Goal: Task Accomplishment & Management: Complete application form

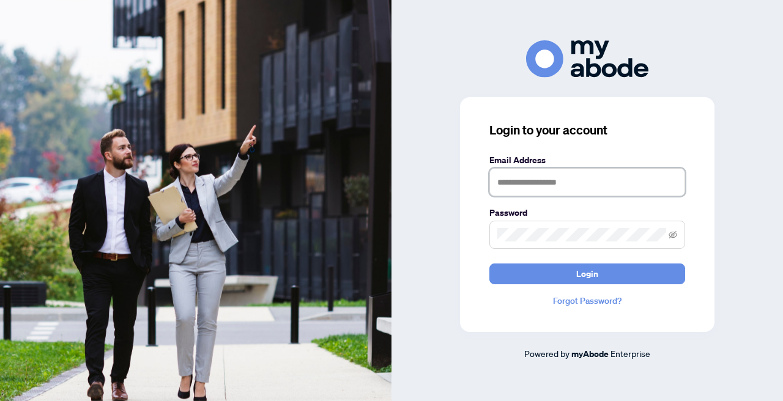
type input "**********"
click at [587, 273] on button "Login" at bounding box center [587, 273] width 196 height 21
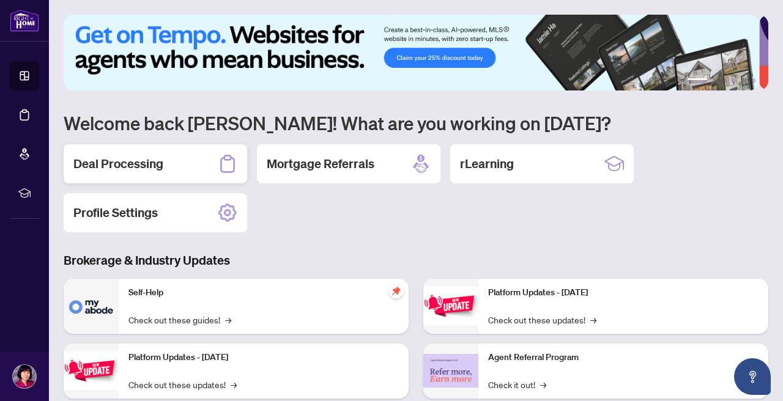
click at [137, 166] on h2 "Deal Processing" at bounding box center [118, 163] width 90 height 17
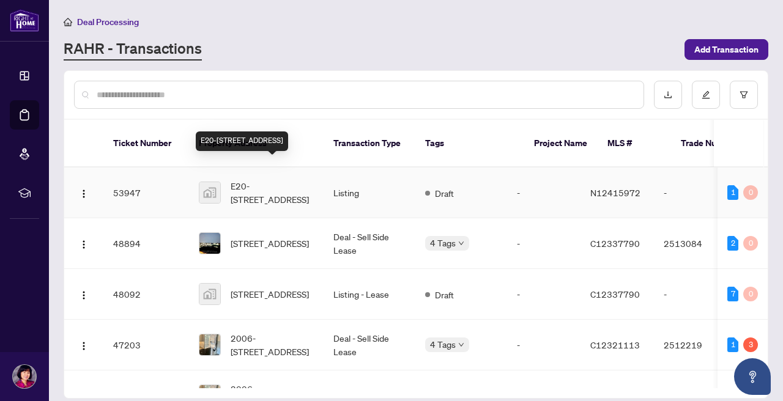
click at [253, 179] on span "E20-[STREET_ADDRESS]" at bounding box center [271, 192] width 83 height 27
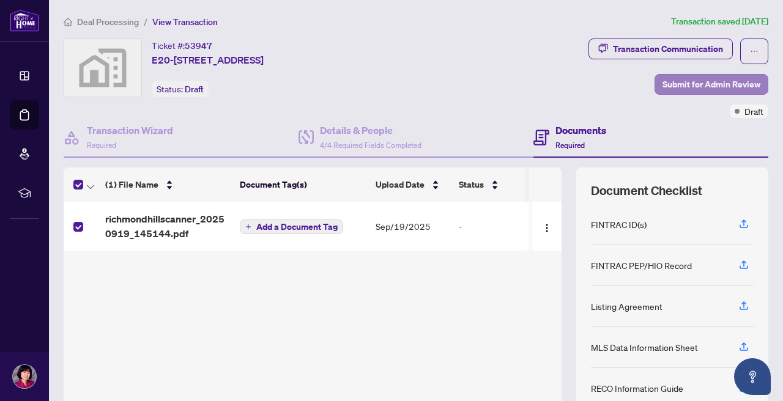
click at [699, 86] on span "Submit for Admin Review" at bounding box center [711, 85] width 98 height 20
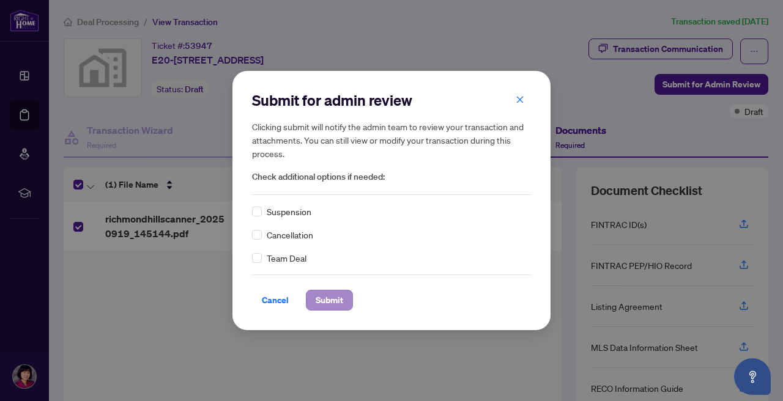
click at [341, 296] on span "Submit" at bounding box center [329, 300] width 28 height 20
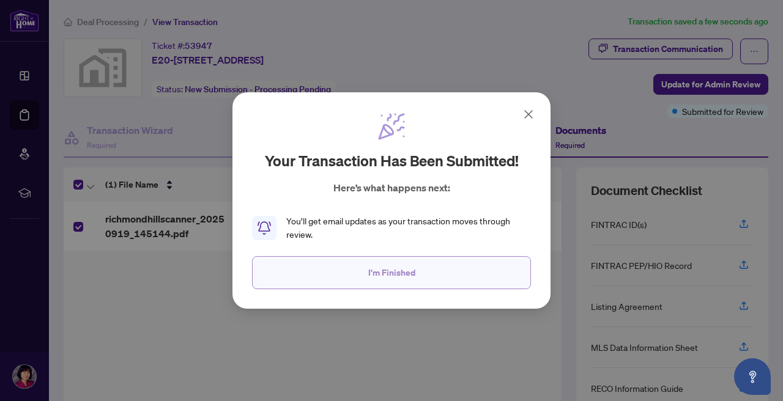
click at [397, 274] on span "I'm Finished" at bounding box center [391, 273] width 47 height 20
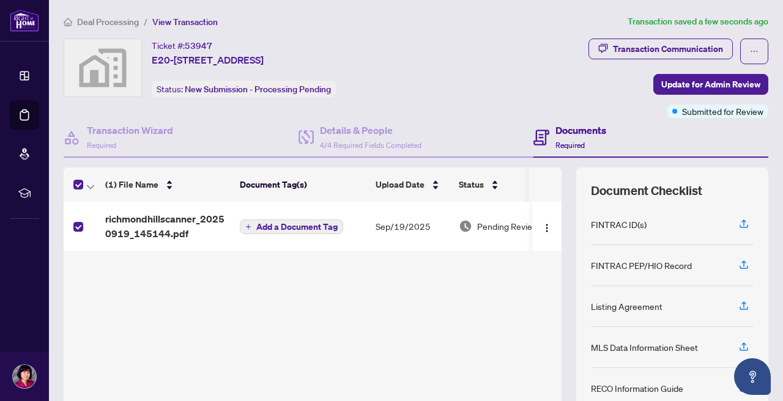
click at [397, 274] on div "richmondhillscanner_20250919_145144.pdf Add a Document Tag [DATE] Pending Review" at bounding box center [313, 305] width 498 height 207
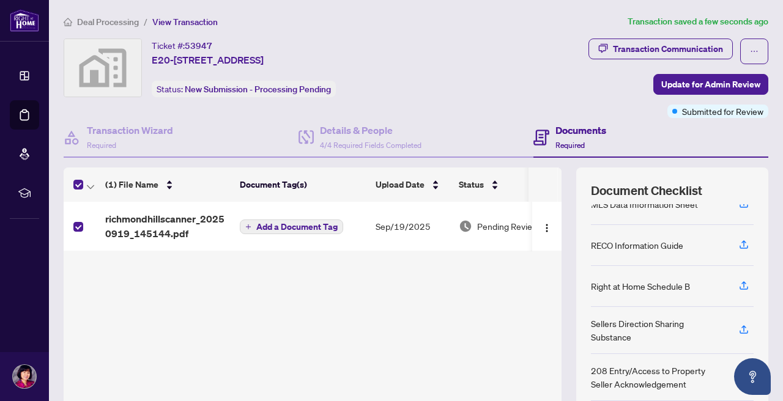
scroll to position [143, 0]
click at [504, 341] on div "richmondhillscanner_20250919_145144.pdf Add a Document Tag [DATE] Pending Review" at bounding box center [313, 305] width 498 height 207
